Goal: Information Seeking & Learning: Learn about a topic

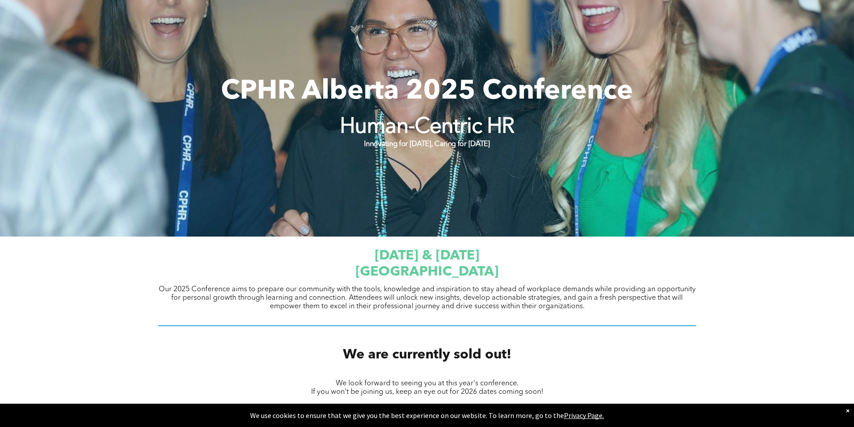
scroll to position [179, 0]
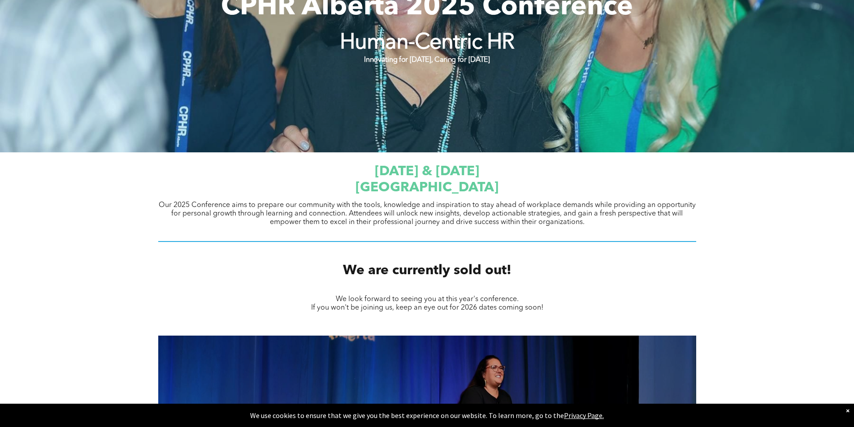
drag, startPoint x: 455, startPoint y: 179, endPoint x: 518, endPoint y: 180, distance: 62.8
click at [518, 180] on div "September 23 & 24, 2025 JW Marriott Edmonton ICE District" at bounding box center [427, 180] width 538 height 34
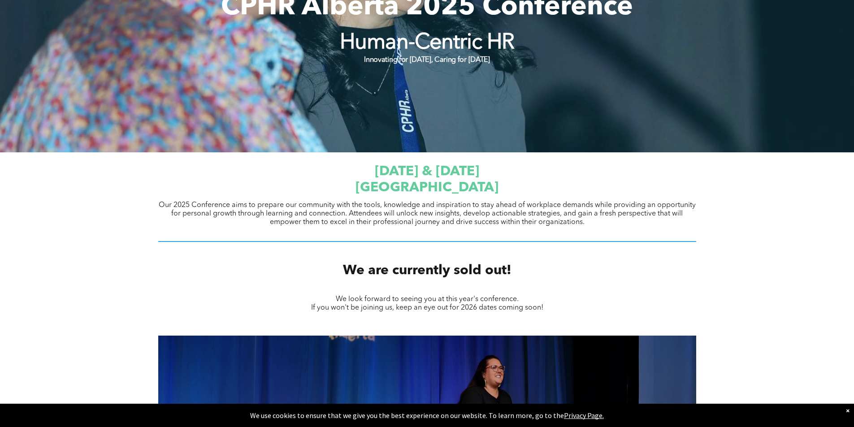
click at [499, 181] on span "JW Marriott Edmonton ICE District" at bounding box center [427, 187] width 143 height 13
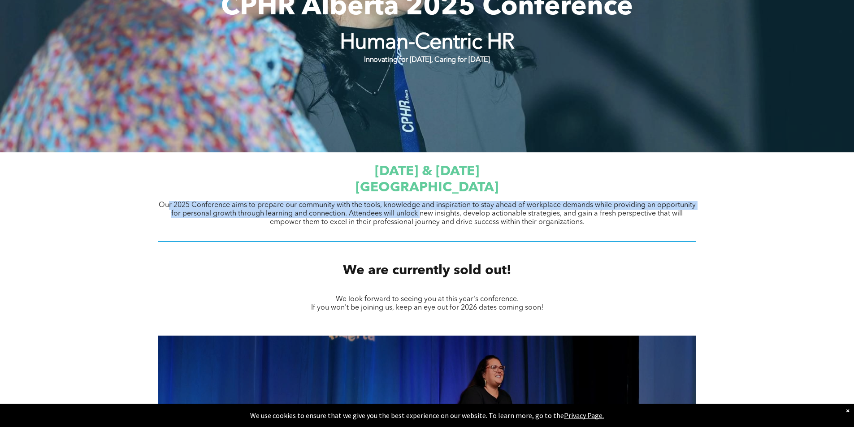
drag, startPoint x: 168, startPoint y: 208, endPoint x: 419, endPoint y: 213, distance: 251.7
click at [419, 213] on span "Our 2025 Conference aims to prepare our community with the tools, knowledge and…" at bounding box center [427, 214] width 537 height 24
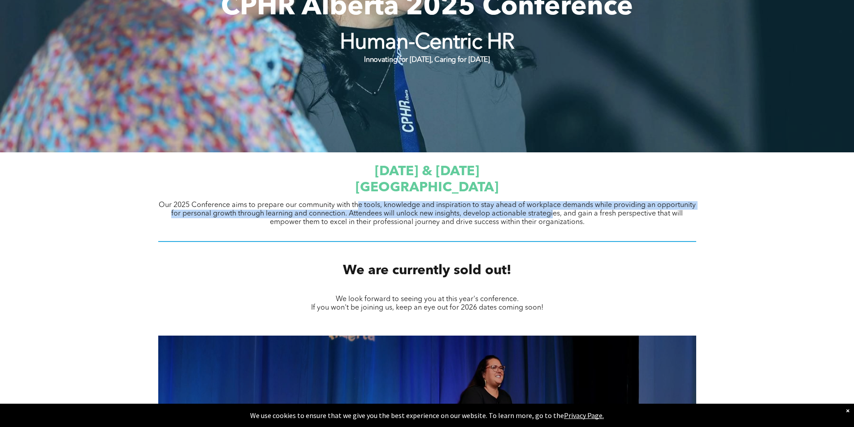
drag, startPoint x: 357, startPoint y: 208, endPoint x: 553, endPoint y: 214, distance: 196.6
click at [553, 214] on span "Our 2025 Conference aims to prepare our community with the tools, knowledge and…" at bounding box center [427, 214] width 537 height 24
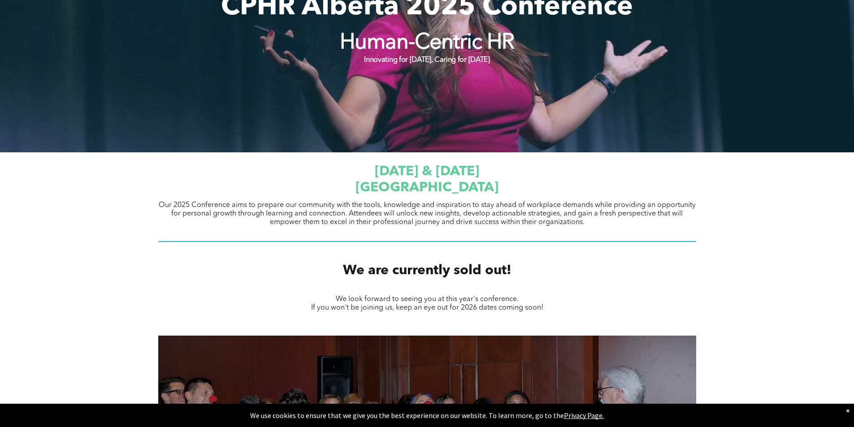
drag, startPoint x: 205, startPoint y: 217, endPoint x: 608, endPoint y: 222, distance: 403.3
click at [608, 222] on p "Our 2025 Conference aims to prepare our community with the tools, knowledge and…" at bounding box center [427, 214] width 538 height 26
drag, startPoint x: 458, startPoint y: 215, endPoint x: 606, endPoint y: 219, distance: 147.6
click at [606, 219] on p "Our 2025 Conference aims to prepare our community with the tools, knowledge and…" at bounding box center [427, 214] width 538 height 26
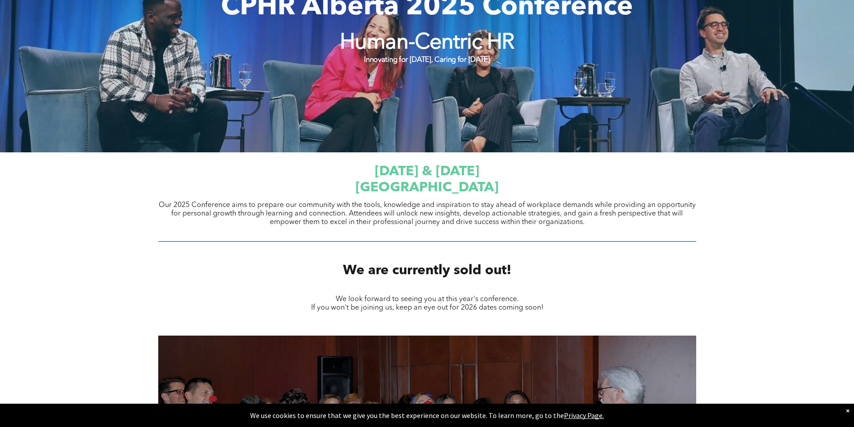
click at [606, 219] on p "Our 2025 Conference aims to prepare our community with the tools, knowledge and…" at bounding box center [427, 214] width 538 height 26
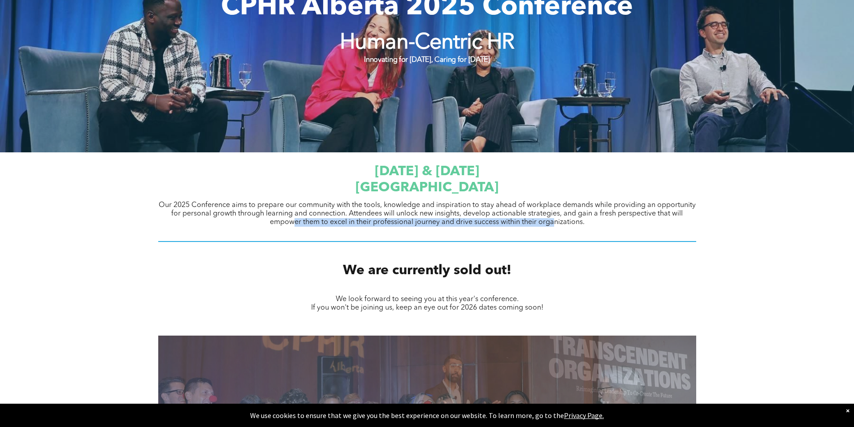
drag, startPoint x: 295, startPoint y: 221, endPoint x: 553, endPoint y: 224, distance: 258.4
click at [553, 224] on span "Our 2025 Conference aims to prepare our community with the tools, knowledge and…" at bounding box center [427, 214] width 537 height 24
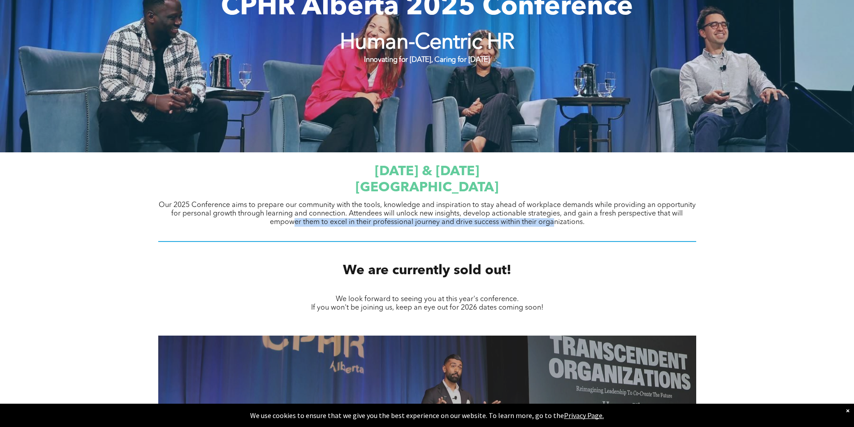
click at [553, 224] on span "Our 2025 Conference aims to prepare our community with the tools, knowledge and…" at bounding box center [427, 214] width 537 height 24
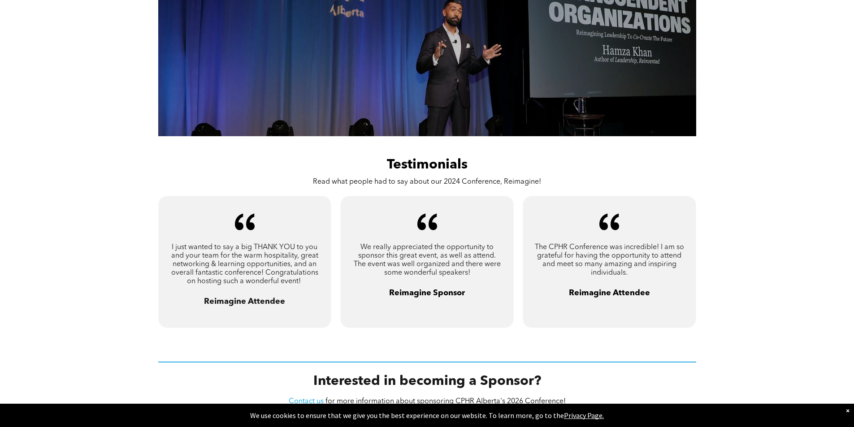
scroll to position [538, 0]
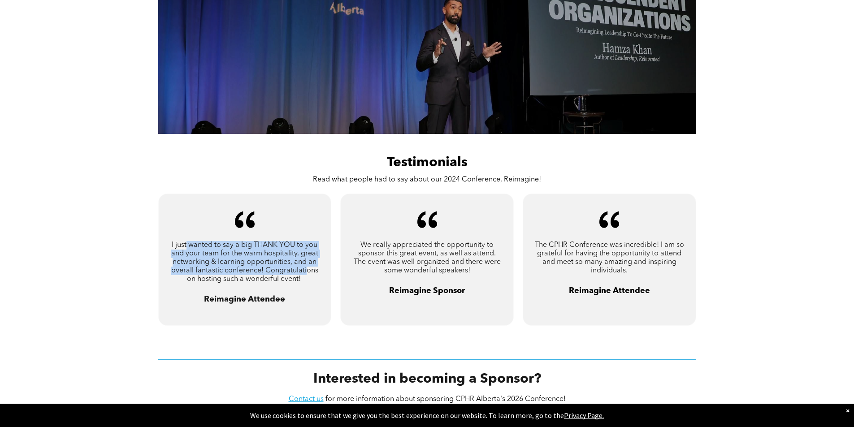
drag, startPoint x: 187, startPoint y: 245, endPoint x: 305, endPoint y: 273, distance: 121.2
click at [305, 273] on span "I just wanted to say a big THANK YOU to you and your team for the warm hospital…" at bounding box center [244, 262] width 147 height 41
click at [277, 271] on span "I just wanted to say a big THANK YOU to you and your team for the warm hospital…" at bounding box center [244, 262] width 147 height 41
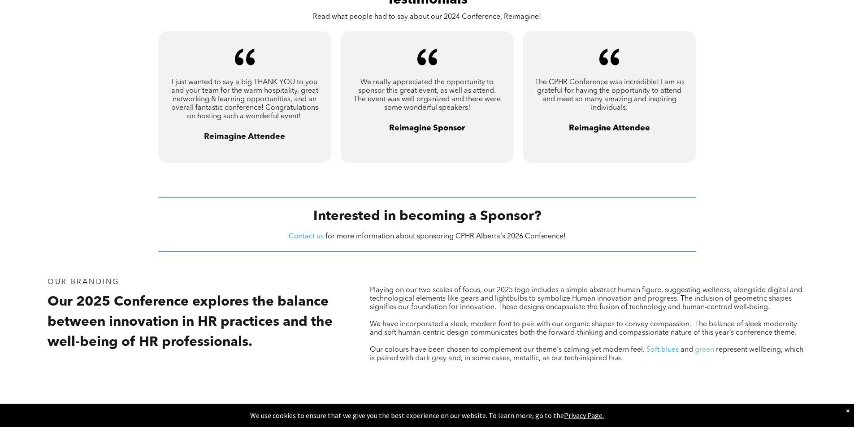
scroll to position [807, 0]
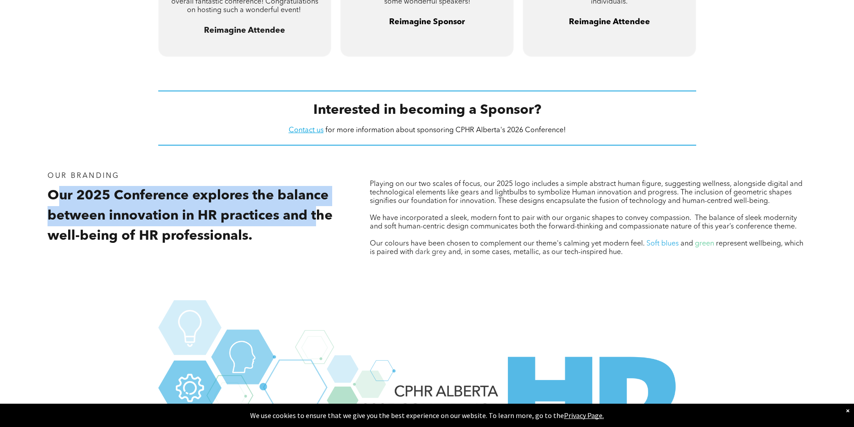
drag, startPoint x: 55, startPoint y: 196, endPoint x: 318, endPoint y: 220, distance: 264.9
click at [318, 220] on span "Our 2025 Conference explores the balance between innovation in HR practices and…" at bounding box center [190, 216] width 285 height 54
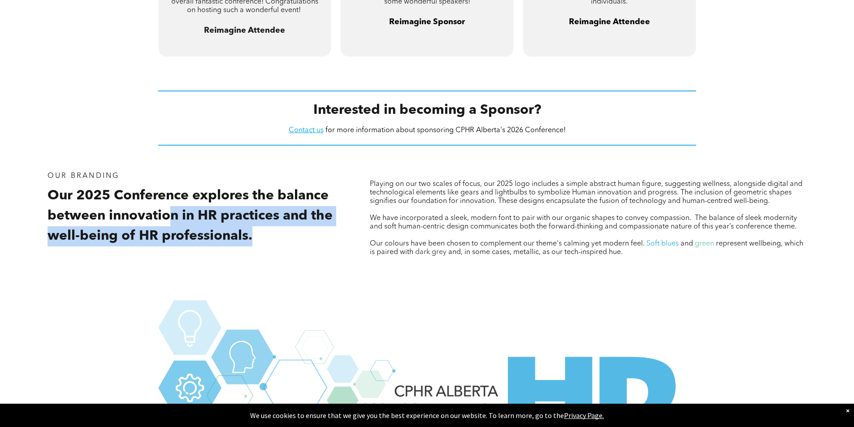
drag, startPoint x: 171, startPoint y: 217, endPoint x: 291, endPoint y: 228, distance: 120.3
click at [291, 228] on h2 "Our 2025 Conference explores the balance between innovation in HR practices and…" at bounding box center [196, 216] width 297 height 61
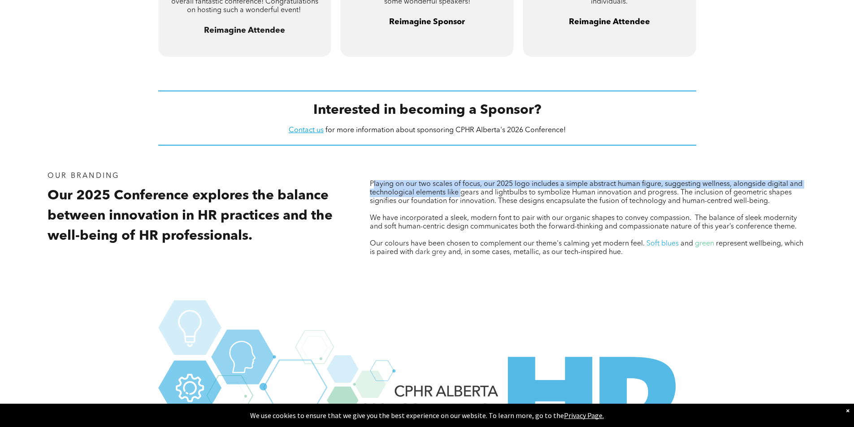
drag, startPoint x: 374, startPoint y: 188, endPoint x: 462, endPoint y: 192, distance: 88.0
click at [462, 192] on span "Playing on our two scales of focus, our 2025 logo includes a simple abstract hu…" at bounding box center [586, 193] width 433 height 24
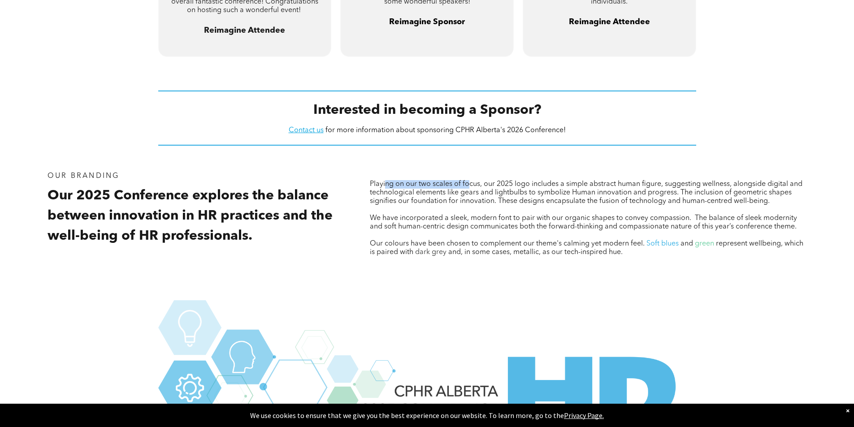
drag, startPoint x: 385, startPoint y: 185, endPoint x: 470, endPoint y: 186, distance: 85.2
click at [470, 186] on span "Playing on our two scales of focus, our 2025 logo includes a simple abstract hu…" at bounding box center [586, 193] width 433 height 24
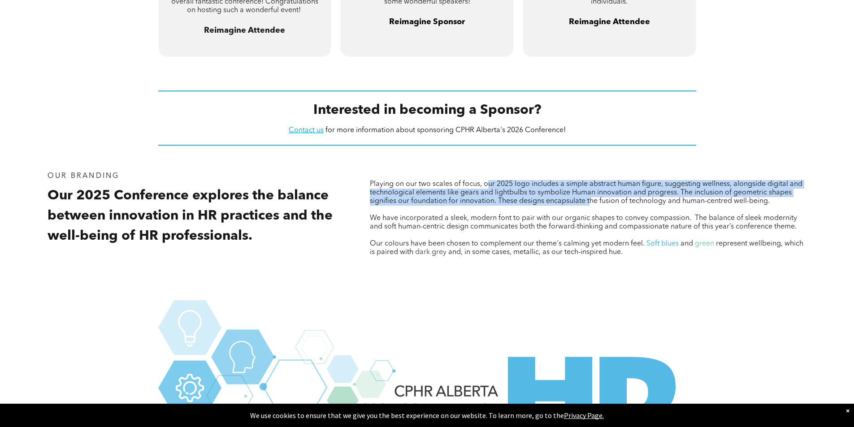
drag, startPoint x: 489, startPoint y: 186, endPoint x: 590, endPoint y: 197, distance: 101.5
click at [590, 197] on span "Playing on our two scales of focus, our 2025 logo includes a simple abstract hu…" at bounding box center [586, 193] width 433 height 24
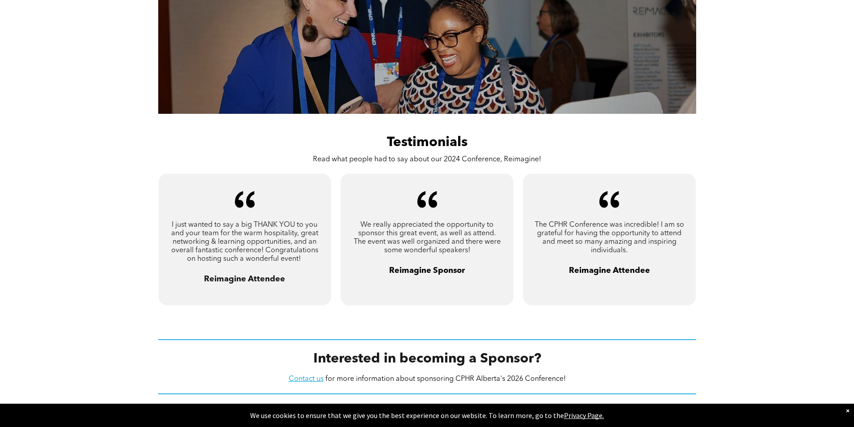
scroll to position [244, 0]
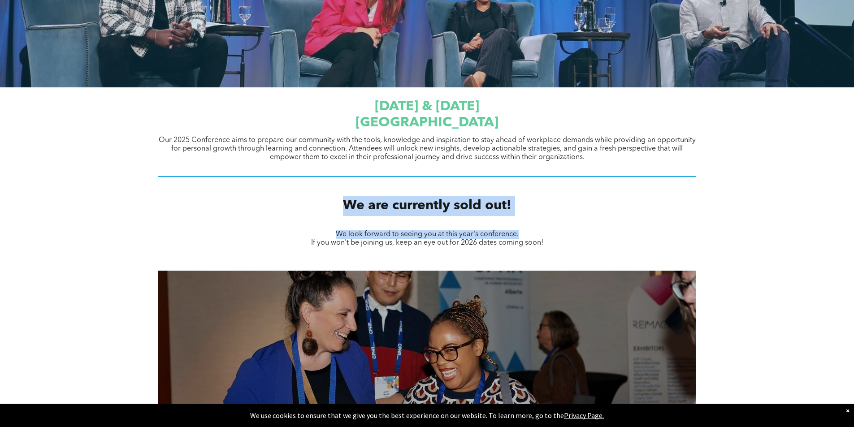
drag, startPoint x: 329, startPoint y: 203, endPoint x: 661, endPoint y: 231, distance: 332.7
click at [661, 231] on div "We look forward to seeing you at this year's conference. ﻿ If you won't be join…" at bounding box center [427, 239] width 538 height 19
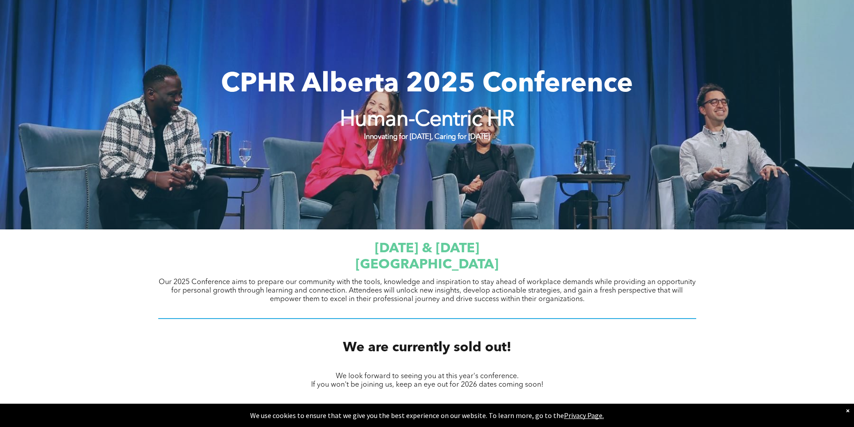
scroll to position [0, 0]
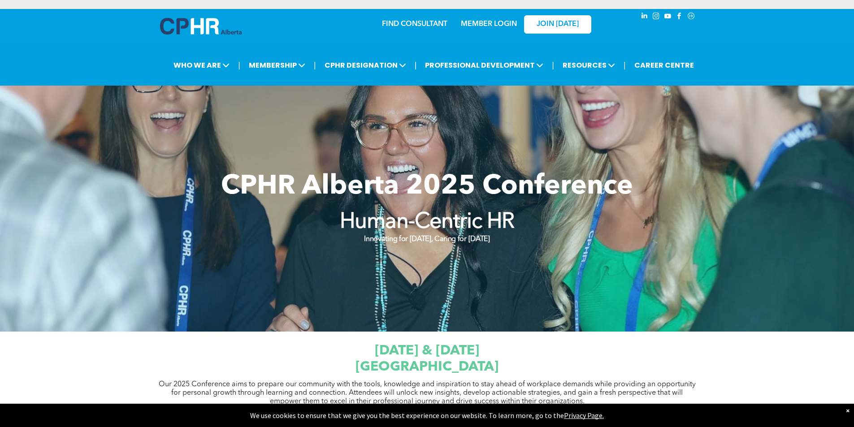
click at [482, 27] on link "MEMBER LOGIN" at bounding box center [489, 24] width 56 height 7
